Goal: Information Seeking & Learning: Check status

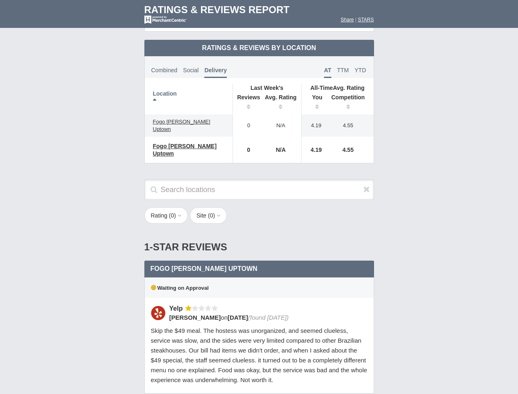
scroll to position [398, 0]
click at [259, 207] on div "Rating ( 0 ) 1 2 3 4 5 Site ( 0 ) Group Social Site Google Yelp 1" at bounding box center [259, 219] width 246 height 25
click at [189, 92] on th "Location" at bounding box center [189, 99] width 88 height 30
click at [247, 96] on th "Reviews" at bounding box center [247, 102] width 28 height 23
click at [281, 96] on th "Avg. Rating" at bounding box center [281, 102] width 41 height 23
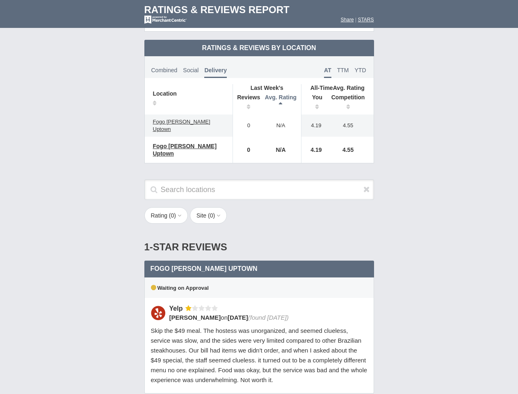
click at [314, 96] on th "You" at bounding box center [314, 102] width 25 height 23
click at [350, 96] on th "Competition" at bounding box center [350, 102] width 47 height 23
click at [259, 277] on div "Waiting on Approval" at bounding box center [259, 287] width 230 height 21
click at [367, 185] on icon at bounding box center [366, 189] width 7 height 8
click at [167, 207] on button "Rating ( 0 )" at bounding box center [166, 215] width 44 height 16
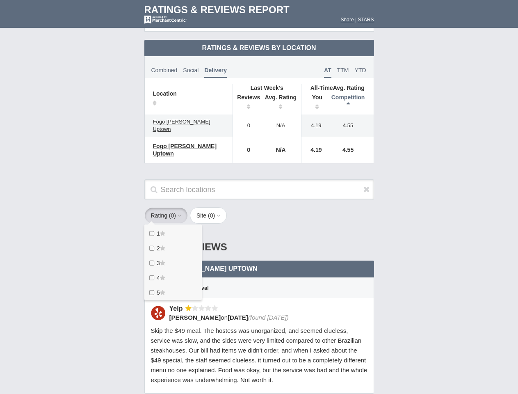
click at [211, 207] on button "Site ( 0 )" at bounding box center [208, 215] width 37 height 16
